Goal: Navigation & Orientation: Find specific page/section

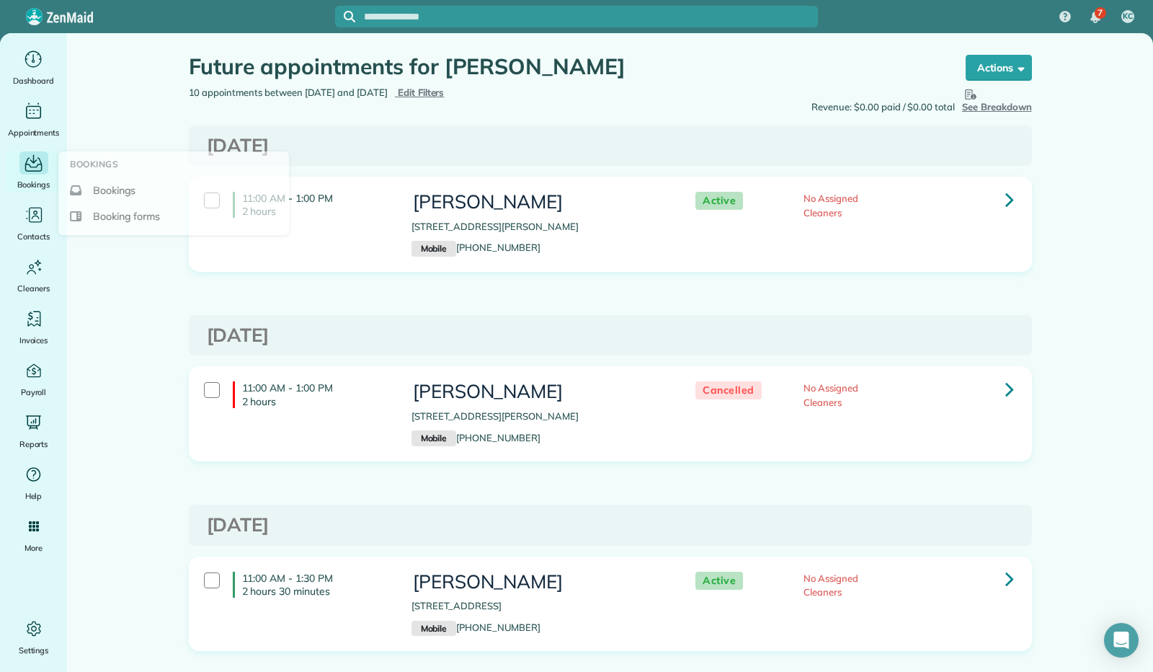
scroll to position [1419, 0]
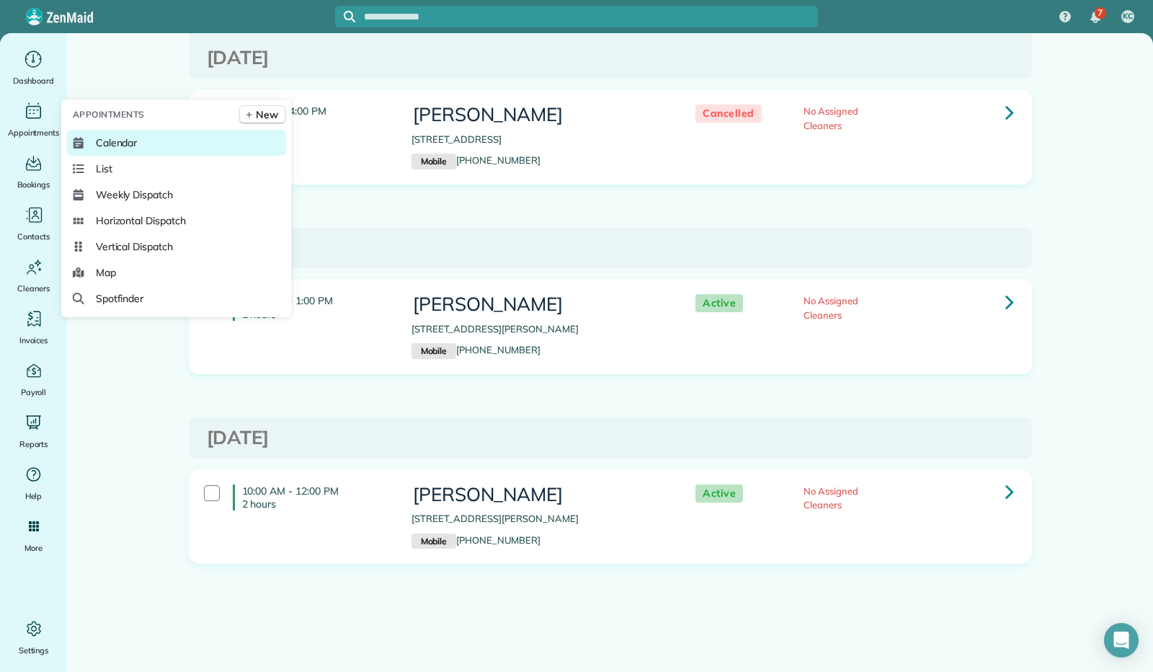
click at [142, 143] on link "Calendar" at bounding box center [176, 143] width 219 height 26
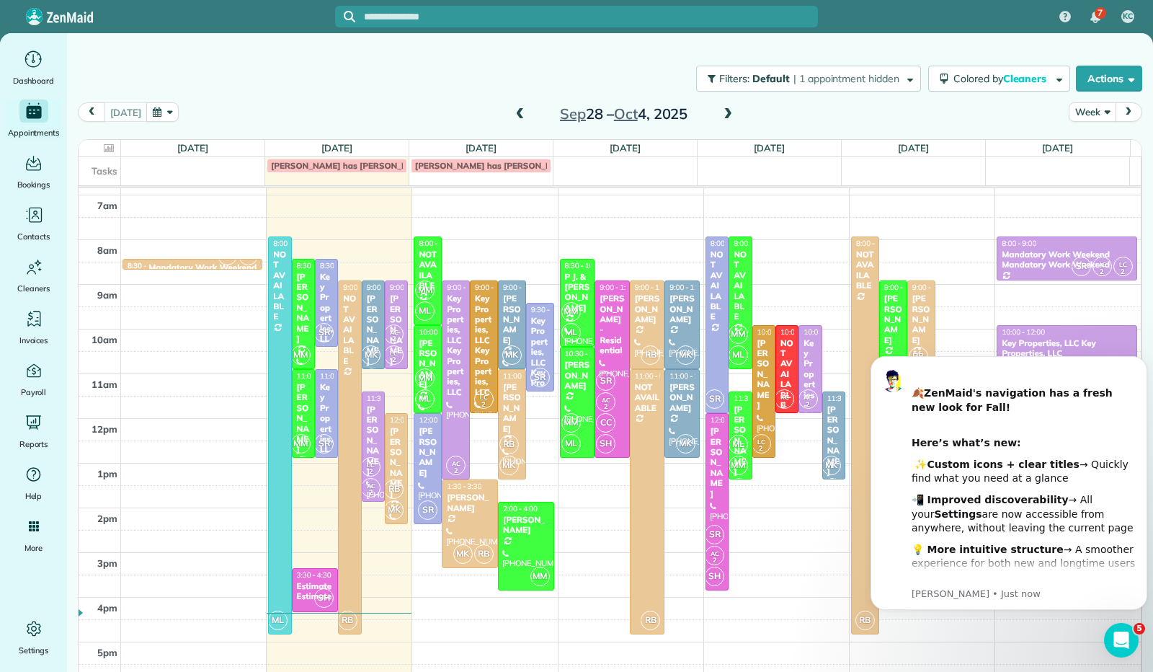
click at [1094, 108] on button "Week" at bounding box center [1092, 111] width 47 height 19
click at [1083, 156] on link "Day" at bounding box center [1127, 145] width 114 height 29
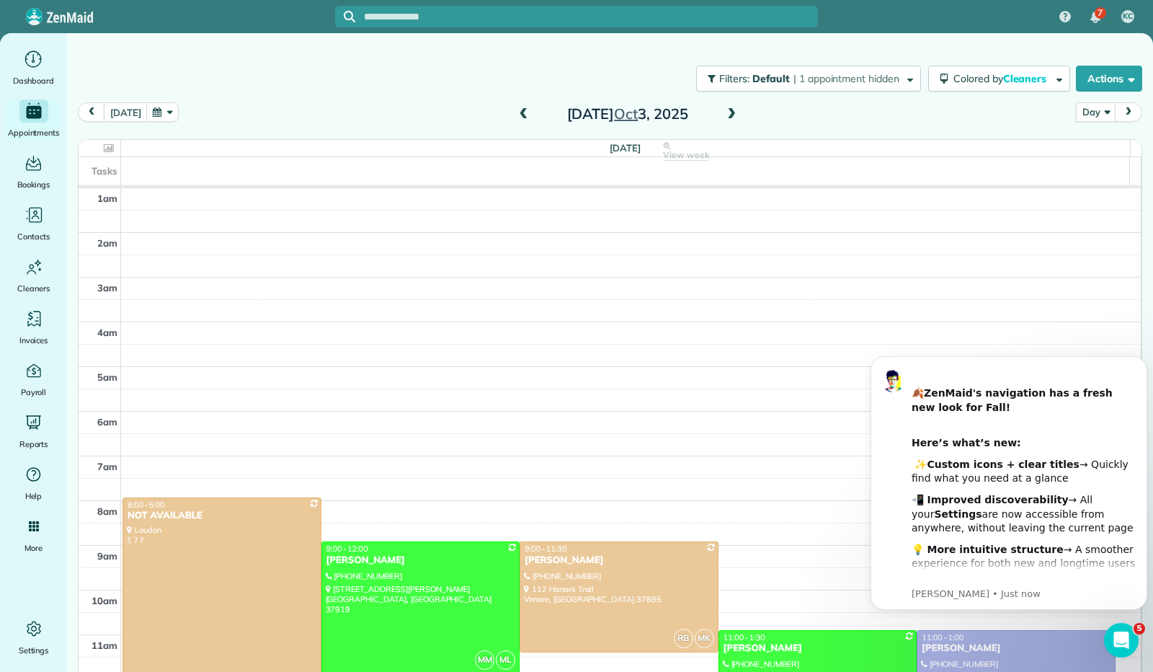
scroll to position [261, 0]
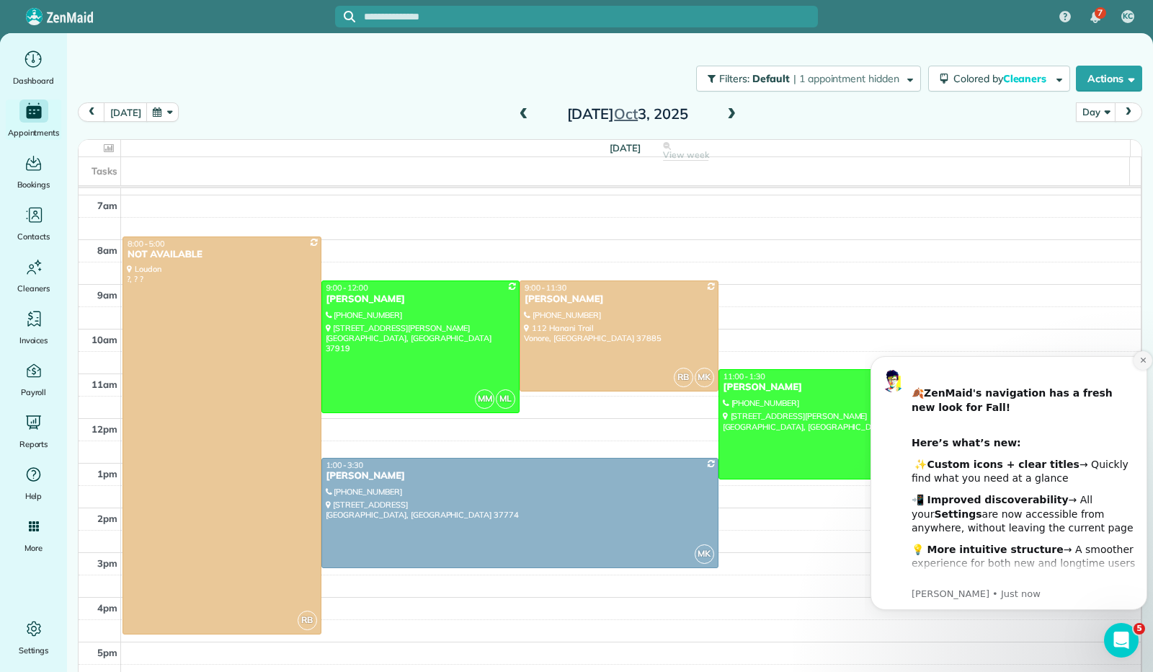
click at [1145, 358] on icon "Dismiss notification" at bounding box center [1142, 360] width 5 height 5
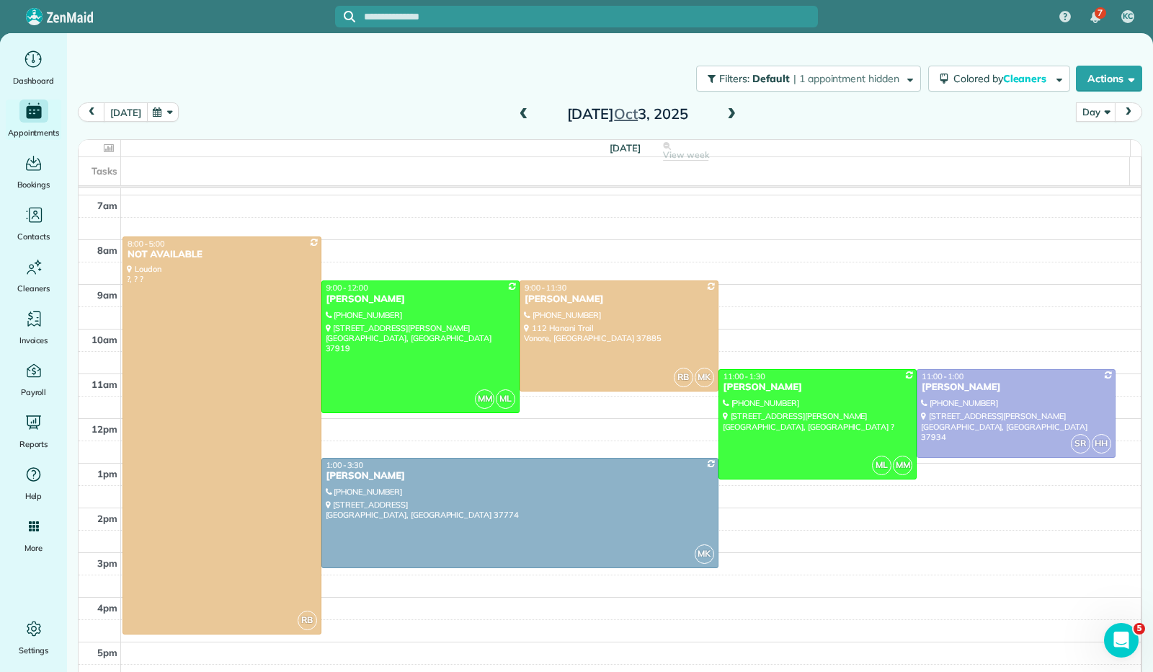
click at [125, 110] on button "today" at bounding box center [125, 111] width 43 height 19
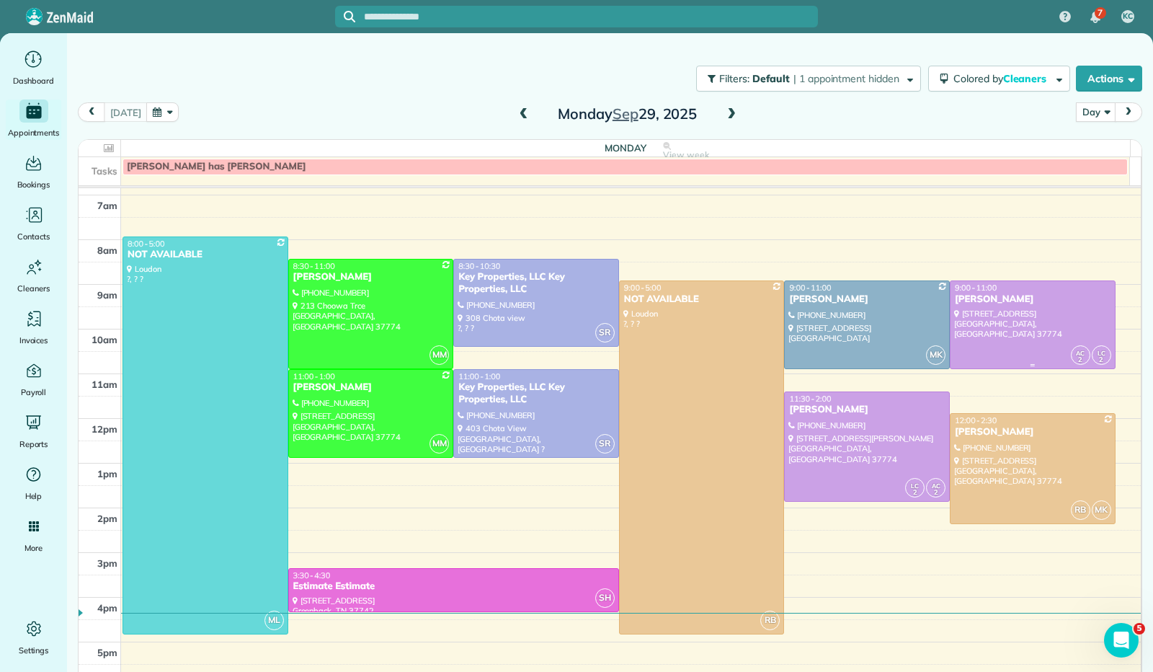
click at [1001, 319] on div at bounding box center [1033, 324] width 164 height 87
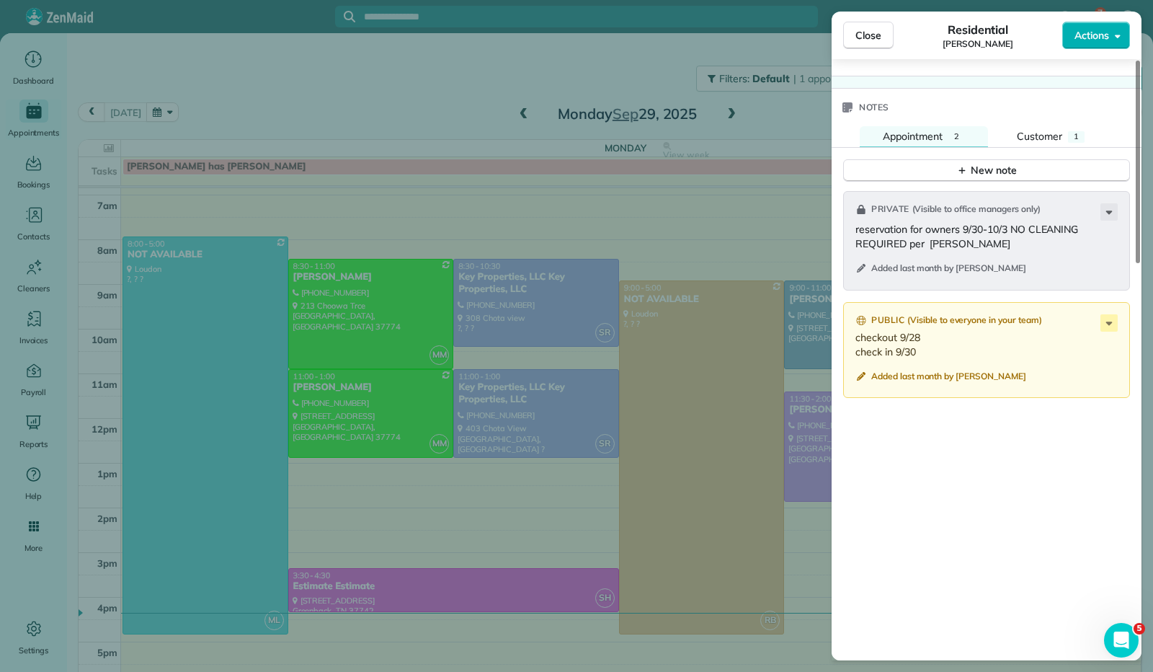
scroll to position [1176, 0]
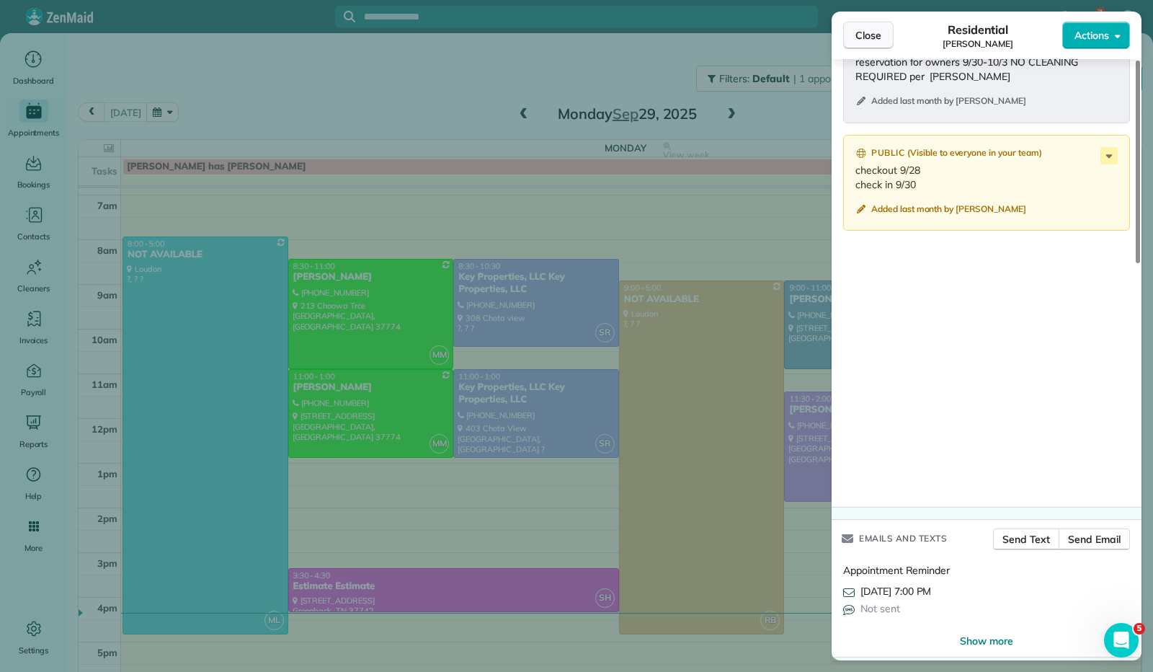
click at [864, 27] on button "Close" at bounding box center [868, 35] width 50 height 27
